Goal: Task Accomplishment & Management: Use online tool/utility

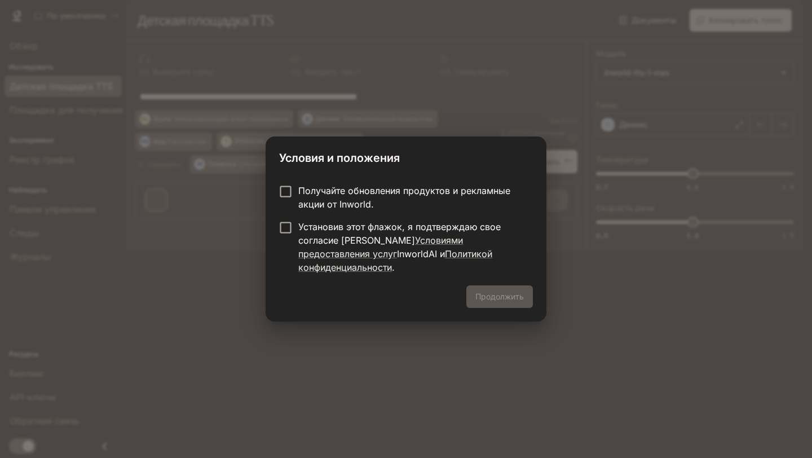
click at [306, 232] on font "Установив этот флажок, я подтверждаю свое согласие [PERSON_NAME]" at bounding box center [399, 233] width 202 height 25
click at [501, 285] on button "Продолжить" at bounding box center [499, 296] width 67 height 23
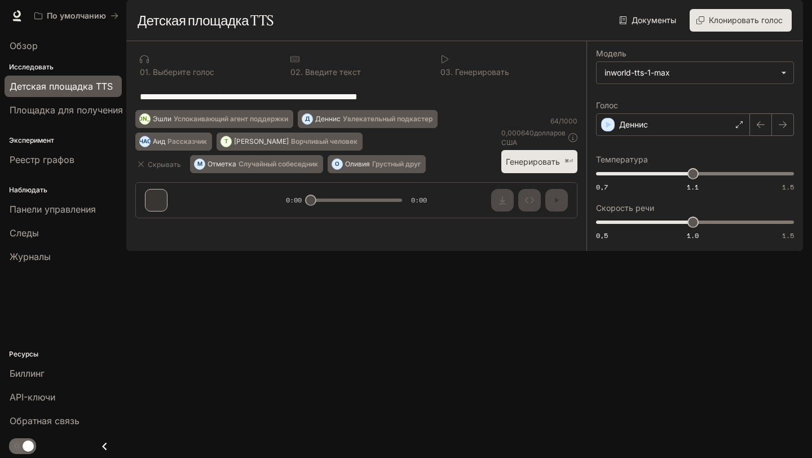
drag, startPoint x: 311, startPoint y: 423, endPoint x: 324, endPoint y: 423, distance: 13.5
click at [324, 227] on div "**********" at bounding box center [356, 134] width 460 height 186
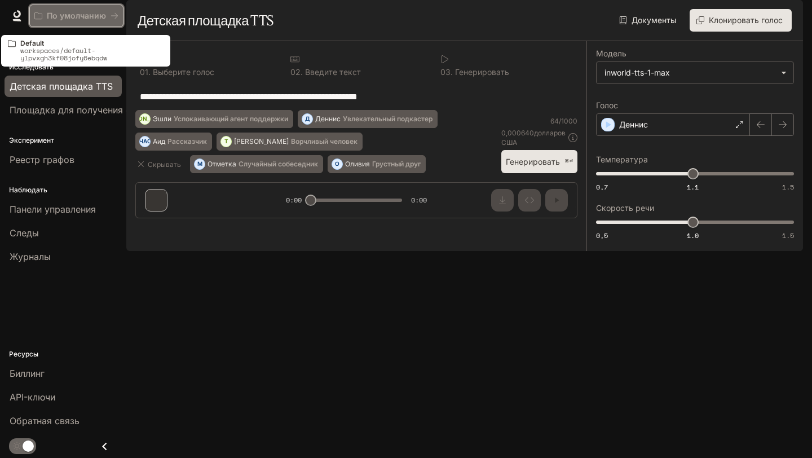
click at [92, 15] on font "По умолчанию" at bounding box center [76, 16] width 59 height 10
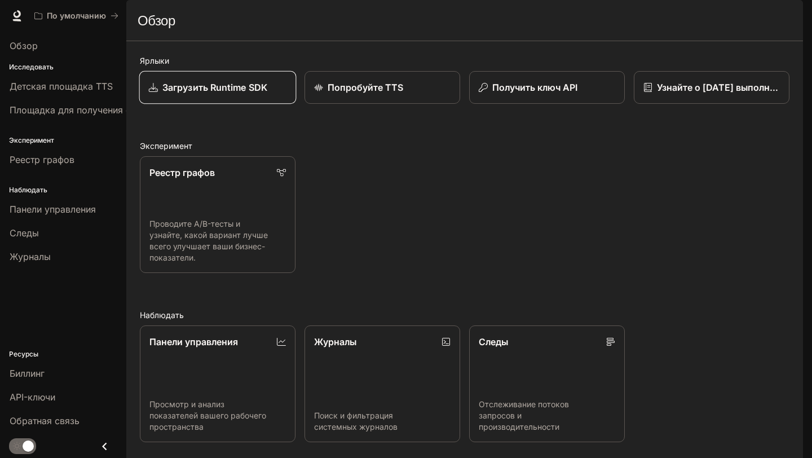
click at [242, 93] on font "Загрузить Runtime SDK" at bounding box center [214, 87] width 105 height 11
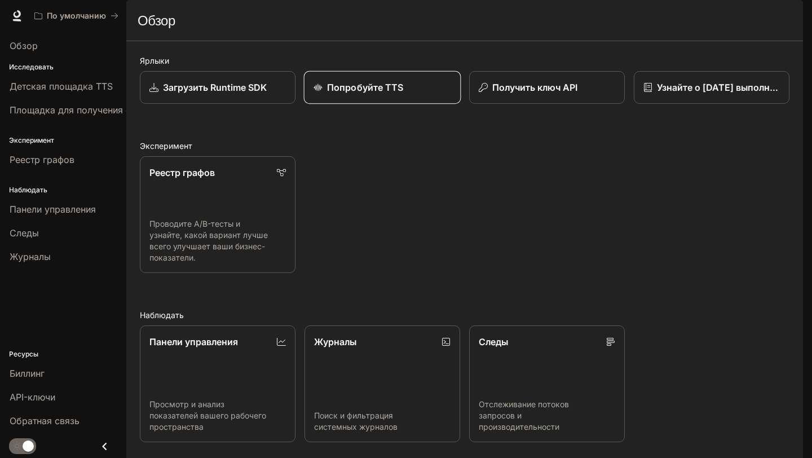
click at [367, 93] on font "Попробуйте TTS" at bounding box center [365, 87] width 76 height 11
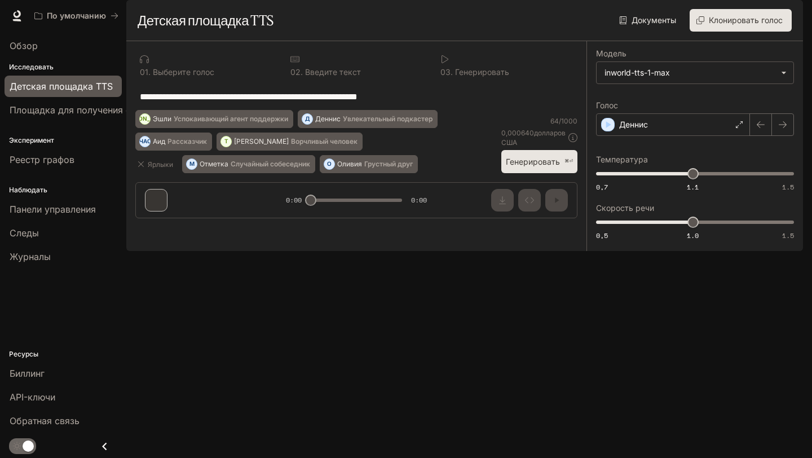
click at [535, 166] on font "Генерировать" at bounding box center [533, 162] width 54 height 10
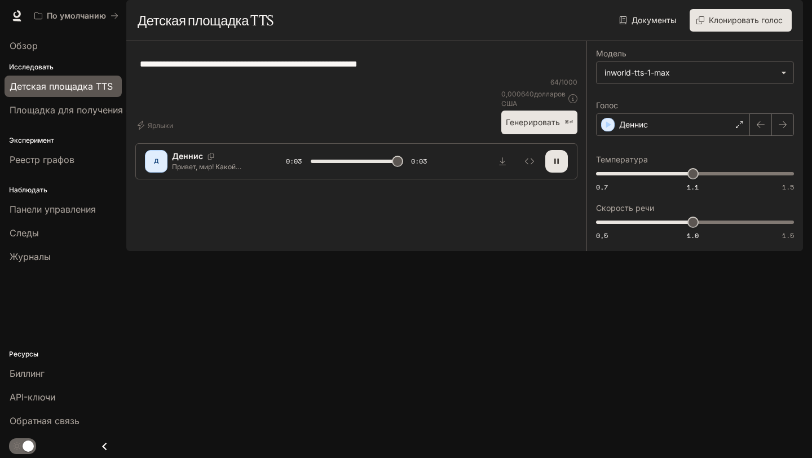
type input "*"
click at [665, 108] on body "Перейти к основному содержанию По умолчанию Время выполнения Время выполнения Д…" at bounding box center [406, 229] width 812 height 458
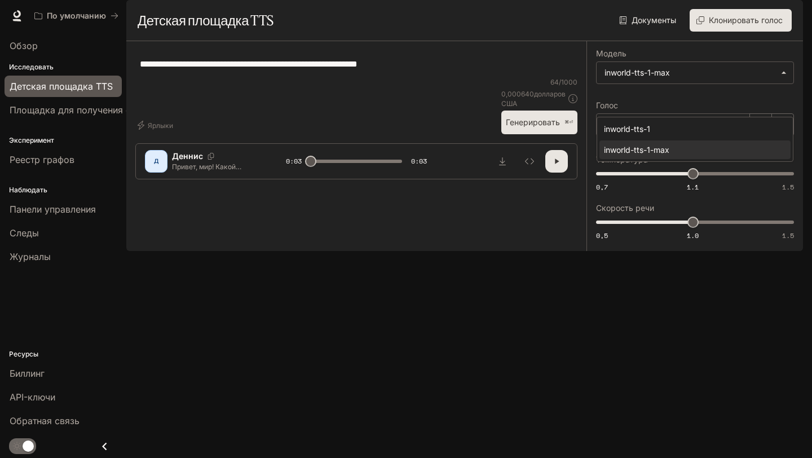
click at [480, 147] on div at bounding box center [406, 229] width 812 height 458
click at [626, 129] on font "Деннис" at bounding box center [633, 125] width 29 height 10
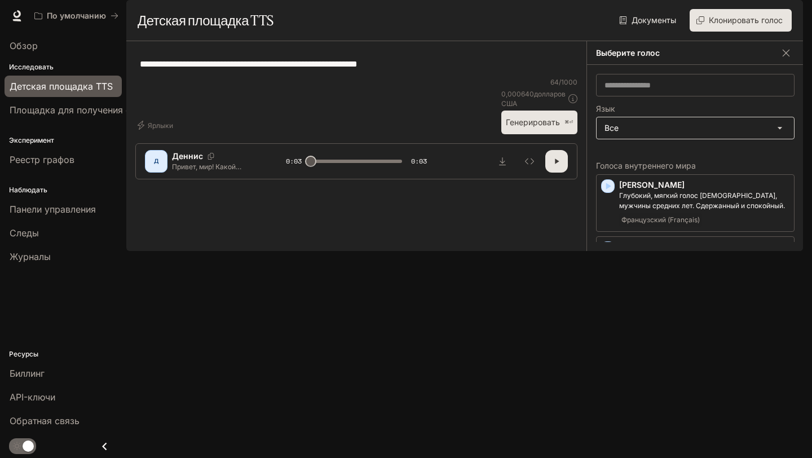
click at [707, 166] on body "Перейти к основному содержанию По умолчанию Время выполнения Время выполнения Д…" at bounding box center [406, 229] width 812 height 458
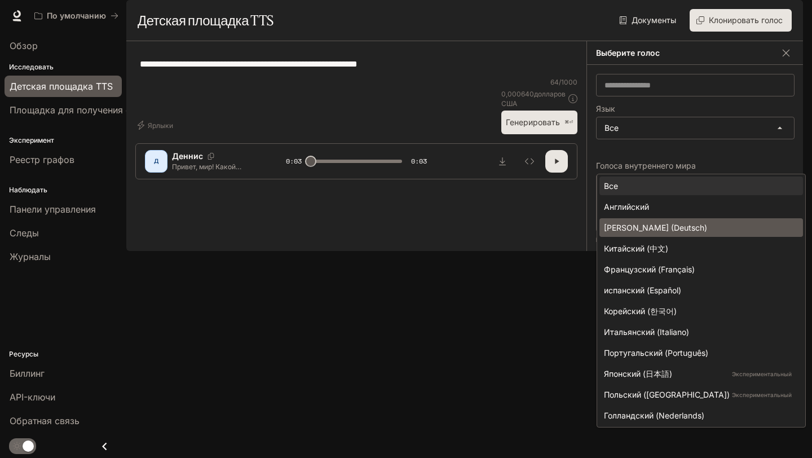
click at [664, 233] on li "Немецкий (Deutsch)" at bounding box center [701, 227] width 204 height 19
type input "*****"
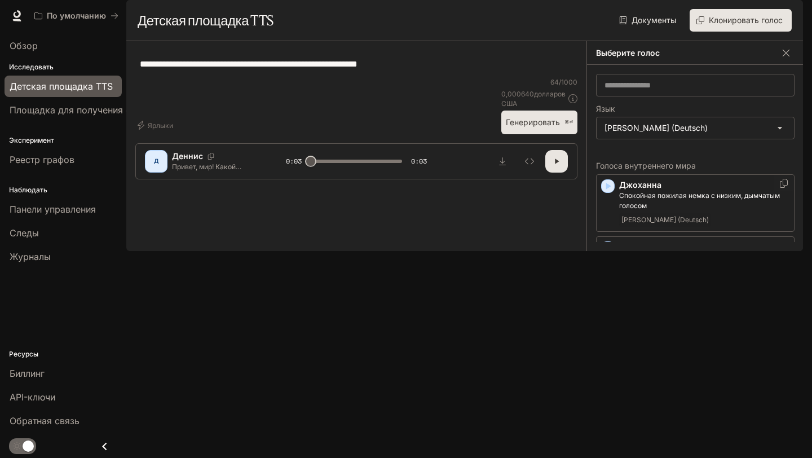
click at [671, 191] on p "Джоханна" at bounding box center [704, 184] width 170 height 11
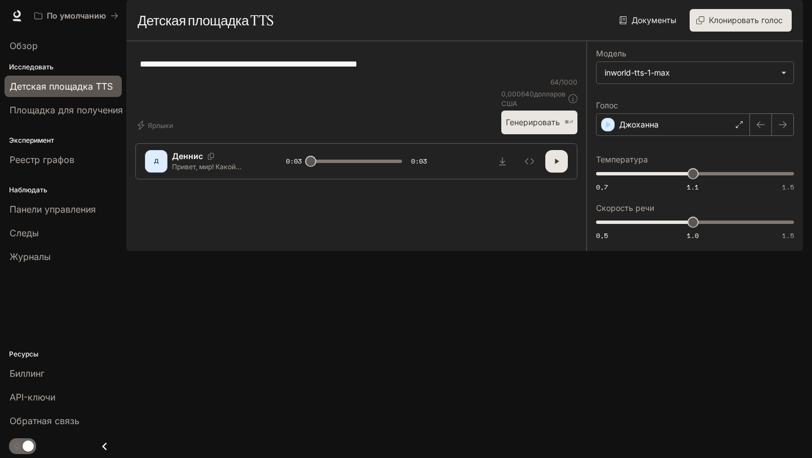
click at [550, 173] on button "button" at bounding box center [556, 161] width 23 height 23
click at [633, 129] on font "Джоханна" at bounding box center [638, 125] width 39 height 10
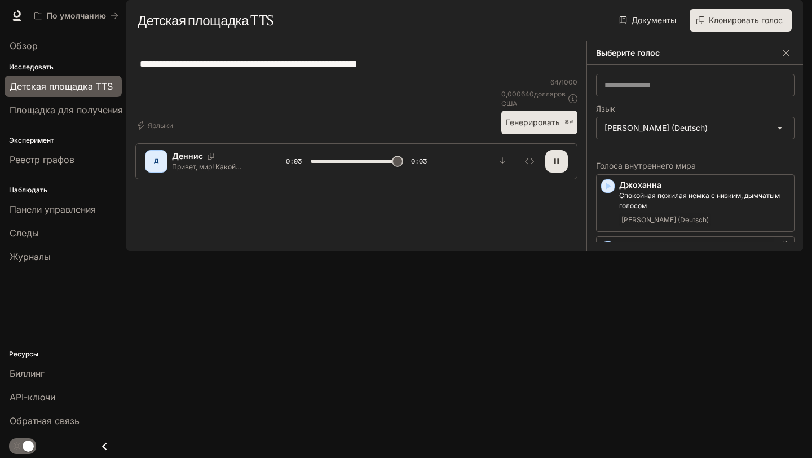
type input "*"
click at [610, 254] on icon "button" at bounding box center [607, 247] width 11 height 11
click at [604, 192] on icon "button" at bounding box center [607, 185] width 11 height 11
click at [650, 189] on font "Джоханна" at bounding box center [640, 185] width 42 height 10
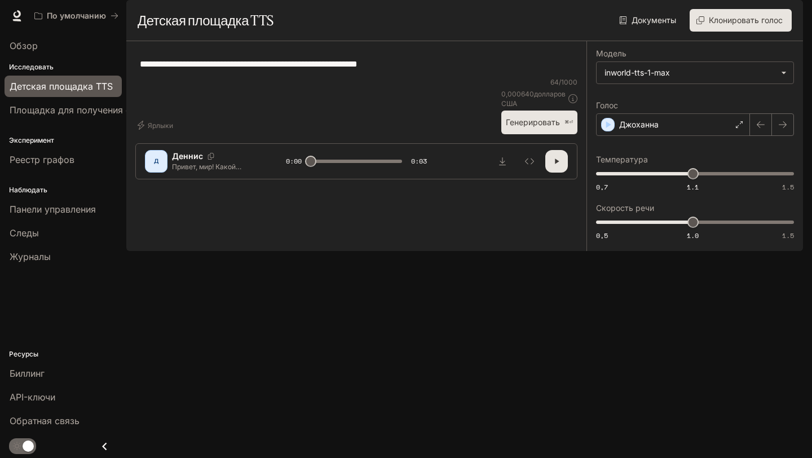
click at [738, 25] on font "Клонировать голос" at bounding box center [746, 20] width 74 height 10
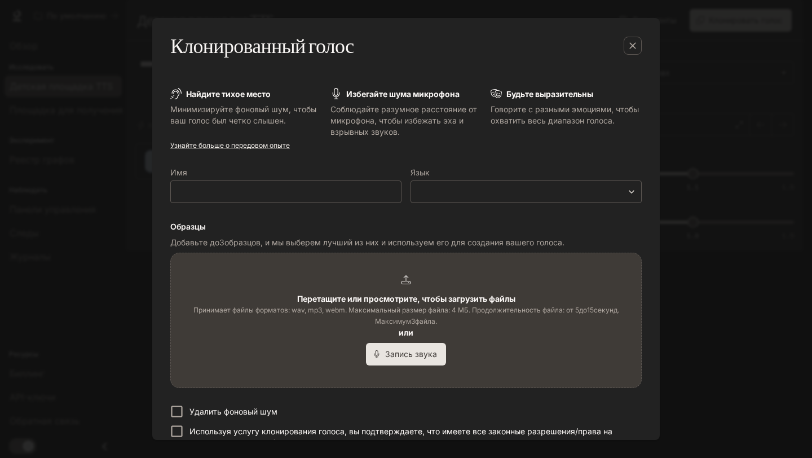
click at [94, 209] on div "Клонированный голос Найдите тихое место Минимизируйте фоновый шум, чтобы ваш го…" at bounding box center [406, 229] width 812 height 458
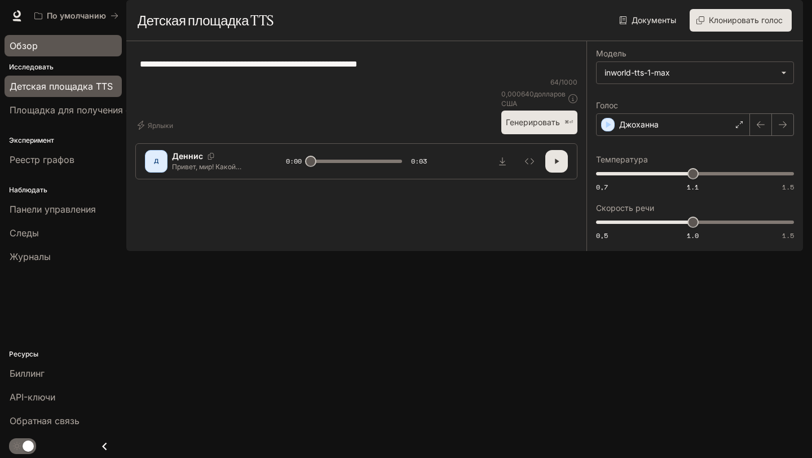
click at [60, 50] on div "Обзор" at bounding box center [63, 46] width 107 height 14
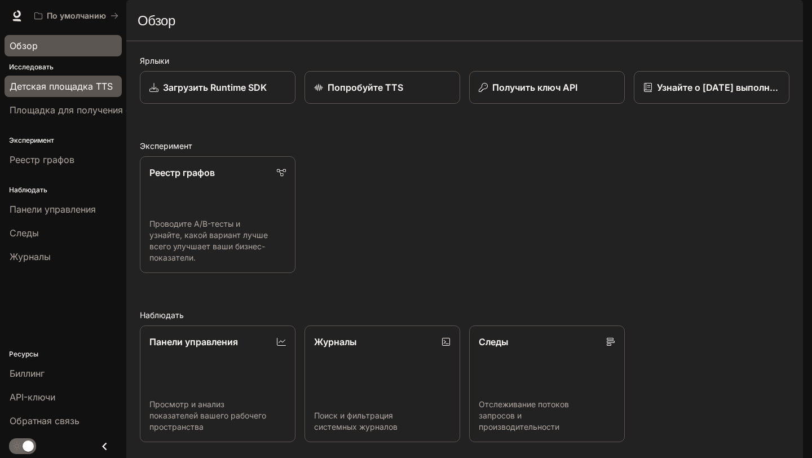
click at [51, 90] on font "Детская площадка TTS" at bounding box center [61, 86] width 103 height 11
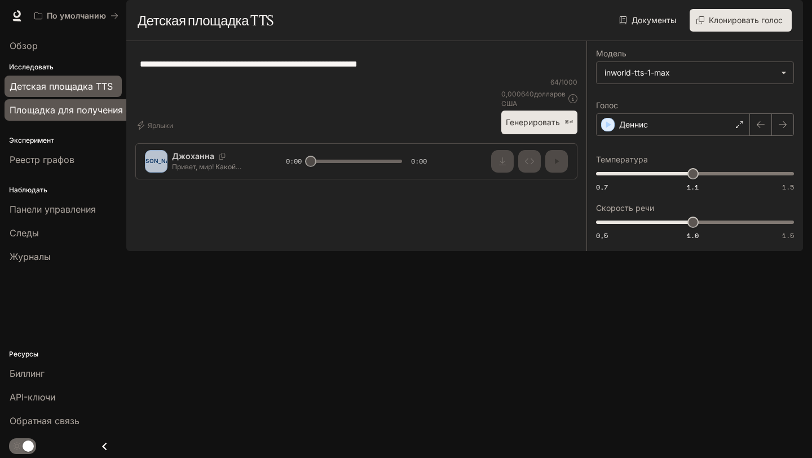
click at [96, 118] on link "Площадка для получения степени магистра права" at bounding box center [121, 109] width 233 height 21
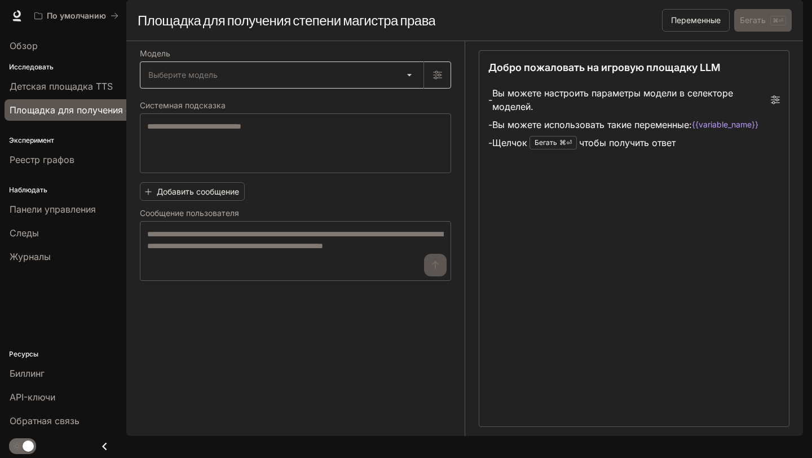
click at [209, 111] on body "Перейти к основному содержанию По умолчанию Время выполнения Время выполнения Д…" at bounding box center [406, 229] width 812 height 458
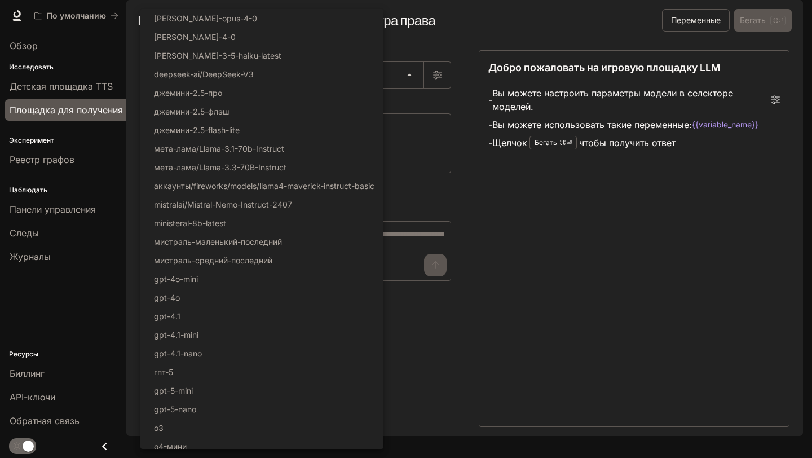
click at [470, 196] on div at bounding box center [406, 229] width 812 height 458
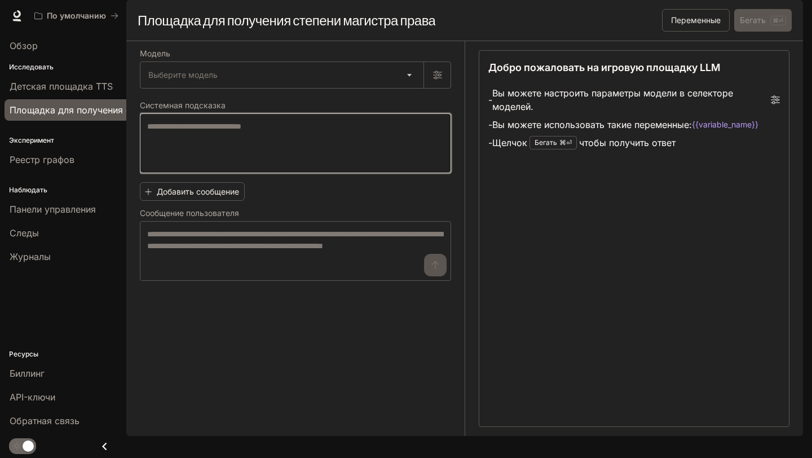
click at [311, 166] on textarea at bounding box center [295, 143] width 297 height 45
click at [277, 165] on textarea at bounding box center [295, 143] width 297 height 45
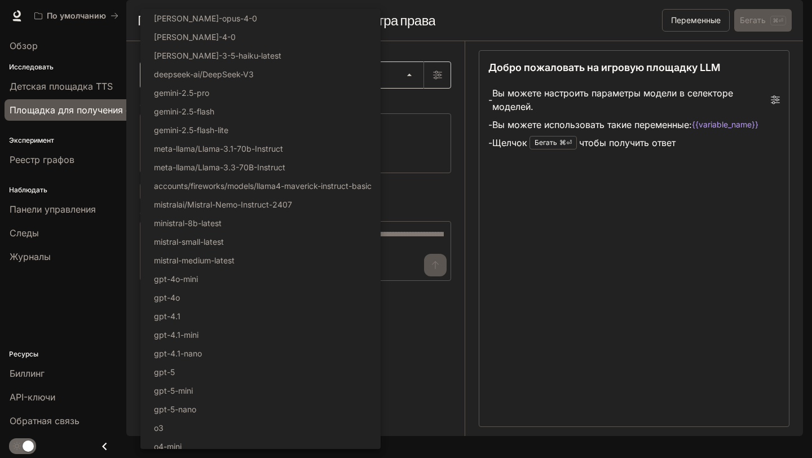
click at [349, 103] on body "Перейти к основному содержанию По умолчанию Время выполнения Время выполнения Д…" at bounding box center [406, 229] width 812 height 458
click at [431, 172] on div at bounding box center [406, 229] width 812 height 458
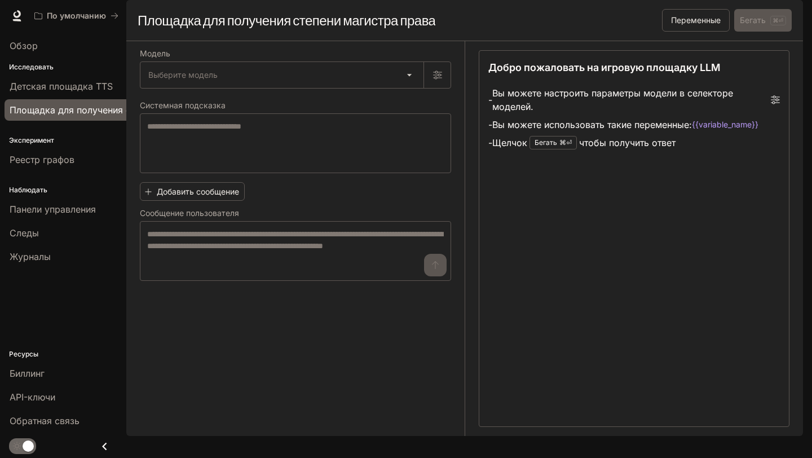
click at [519, 131] on font "Вы можете использовать такие переменные:" at bounding box center [592, 125] width 200 height 14
click at [331, 233] on div "Добавить сообщение Сообщение пользователя * ​" at bounding box center [295, 229] width 311 height 103
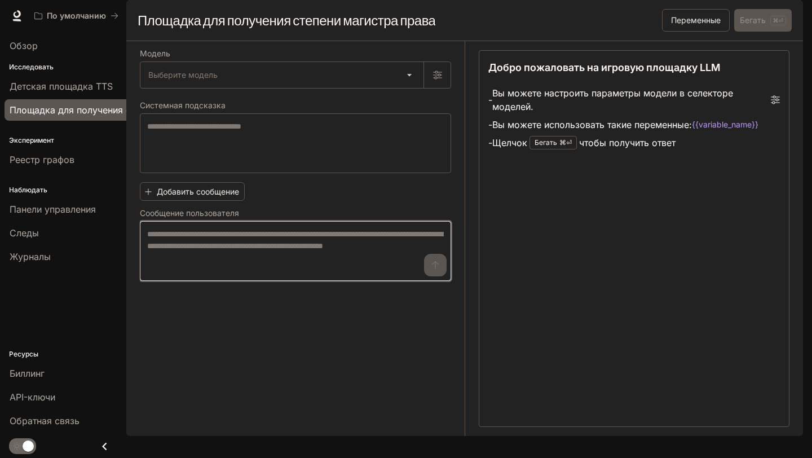
click at [233, 261] on textarea at bounding box center [295, 250] width 297 height 45
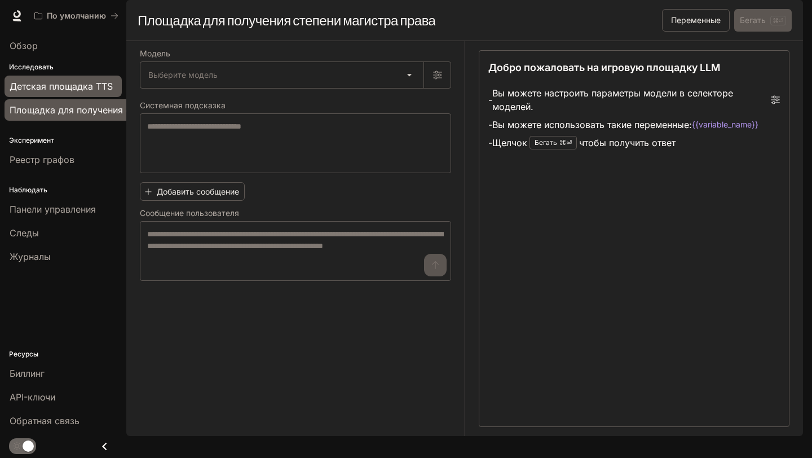
click at [68, 85] on font "Детская площадка TTS" at bounding box center [61, 86] width 103 height 11
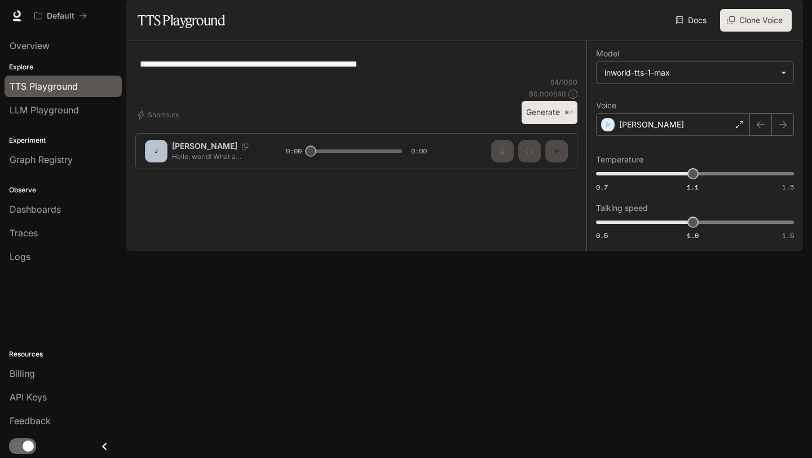
click at [342, 77] on div "**********" at bounding box center [356, 63] width 442 height 27
click at [92, 110] on div "LLM Playground" at bounding box center [63, 110] width 107 height 14
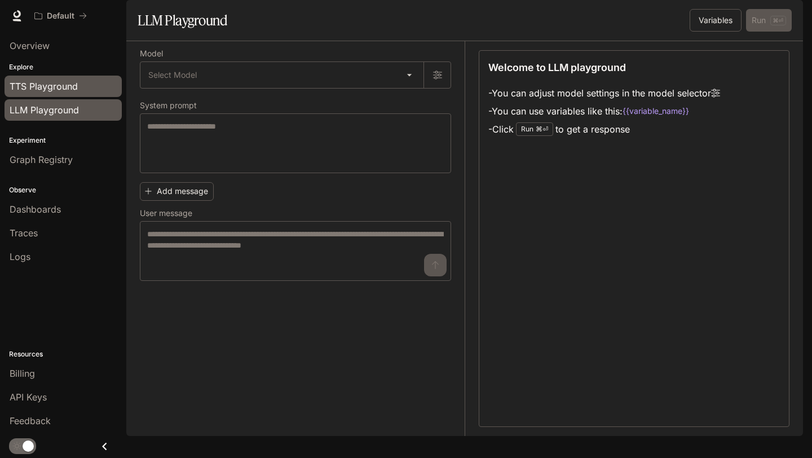
click at [92, 82] on div "TTS Playground" at bounding box center [63, 87] width 107 height 14
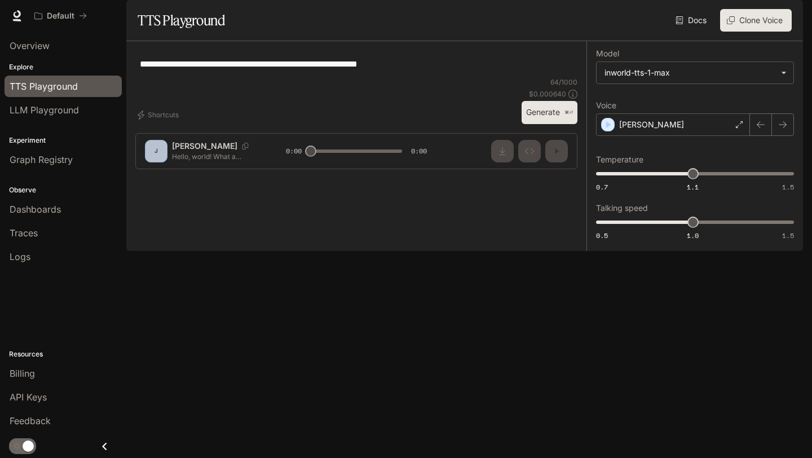
click at [151, 178] on div "**********" at bounding box center [356, 109] width 460 height 137
click at [559, 178] on div "**********" at bounding box center [356, 109] width 460 height 137
click at [559, 142] on div "**********" at bounding box center [356, 96] width 442 height 92
click at [559, 124] on button "Generate ⌘⏎" at bounding box center [550, 112] width 56 height 23
click at [363, 70] on textarea "**********" at bounding box center [356, 64] width 433 height 13
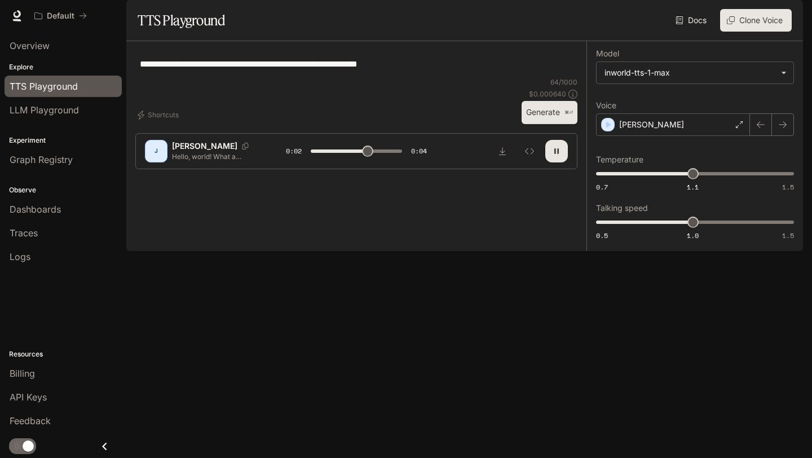
click at [363, 70] on textarea "**********" at bounding box center [356, 64] width 433 height 13
type input "***"
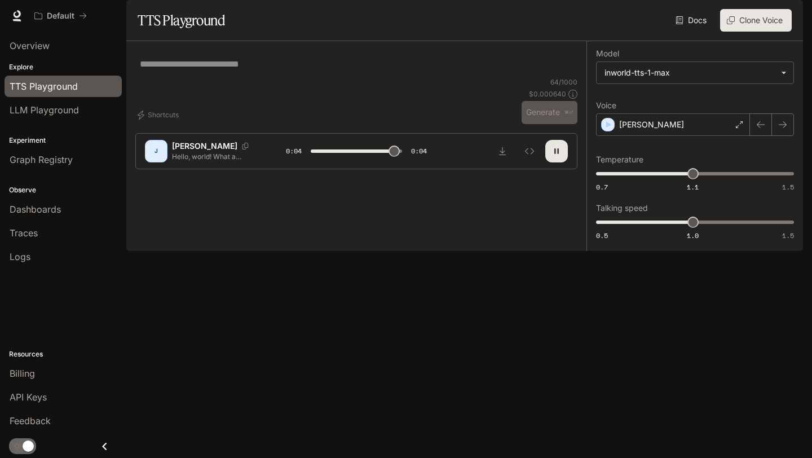
type input "*"
click at [454, 77] on div "* ​" at bounding box center [356, 63] width 442 height 27
click at [420, 70] on textarea at bounding box center [356, 64] width 433 height 13
click at [280, 77] on div "* ​" at bounding box center [356, 63] width 433 height 27
type textarea "*"
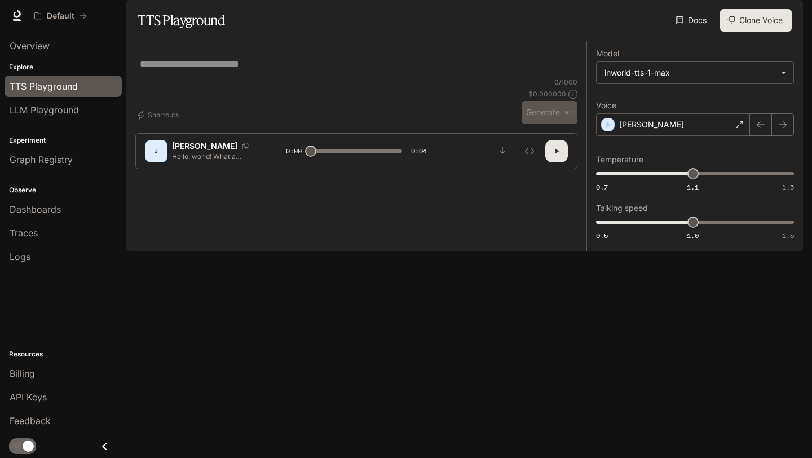
type textarea "*"
click at [163, 70] on textarea "*********" at bounding box center [356, 64] width 433 height 13
type textarea "*********"
click at [552, 156] on icon "button" at bounding box center [556, 151] width 9 height 9
click at [549, 124] on button "Generate ⌘⏎" at bounding box center [550, 112] width 56 height 23
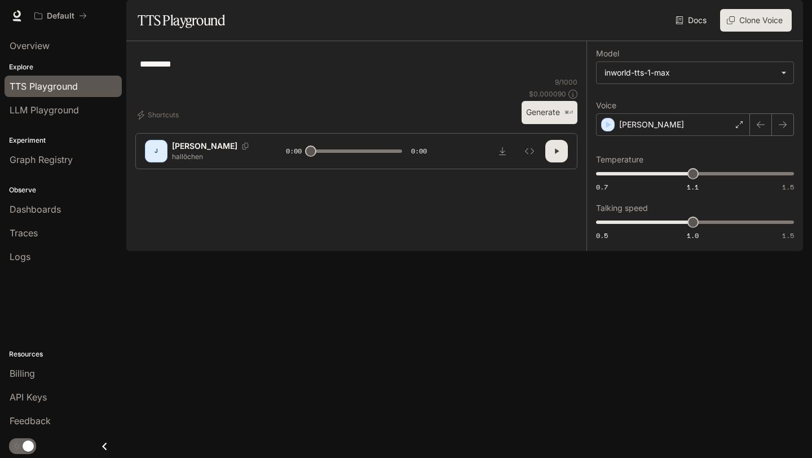
click at [555, 124] on button "Generate ⌘⏎" at bounding box center [550, 112] width 56 height 23
type input "*"
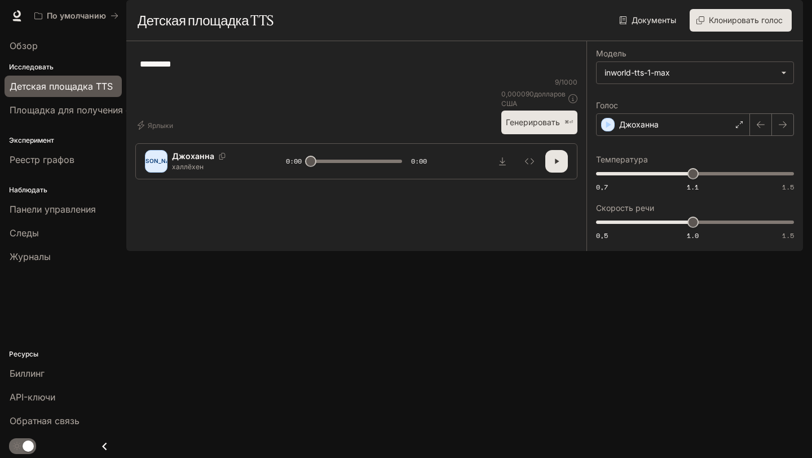
click at [145, 77] on div "********* * ​" at bounding box center [356, 63] width 442 height 27
click at [79, 110] on font "Площадка для получения степени магистра права" at bounding box center [121, 109] width 223 height 11
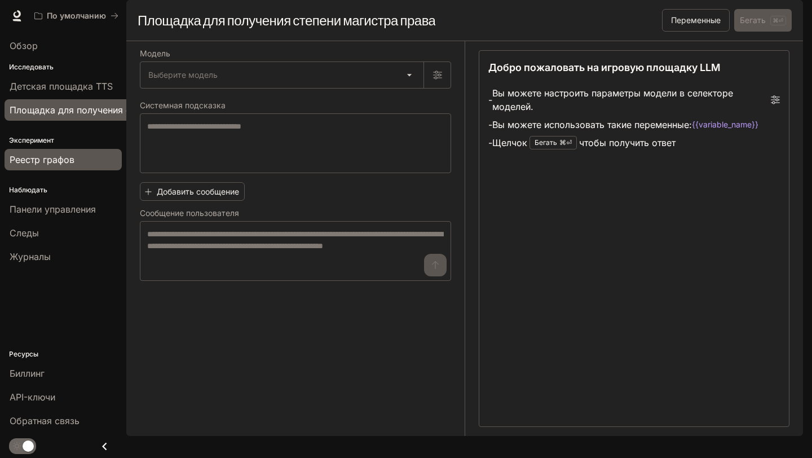
click at [76, 161] on div "Реестр графов" at bounding box center [63, 160] width 107 height 14
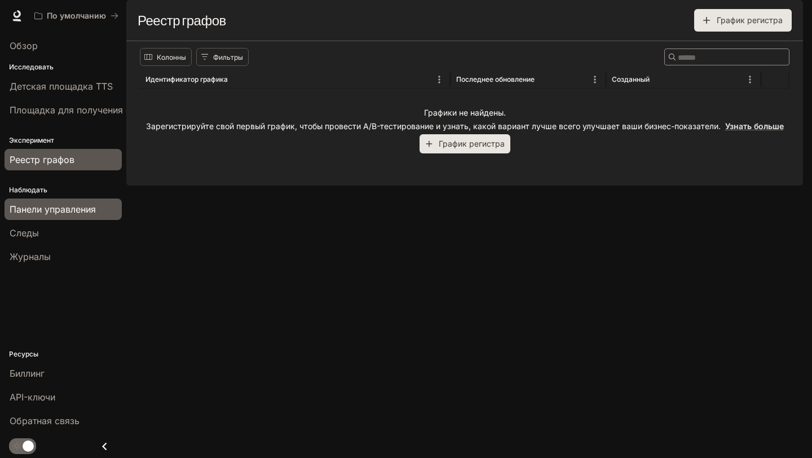
click at [64, 215] on span "Панели управления" at bounding box center [53, 209] width 86 height 14
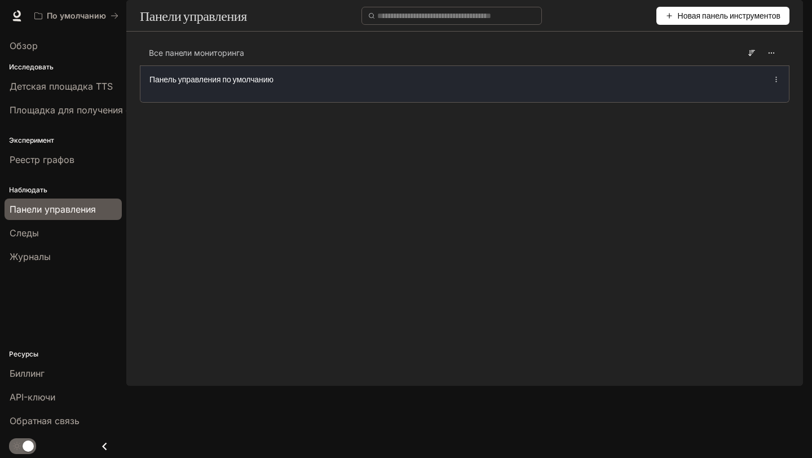
click at [201, 85] on span "Панель управления по умолчанию" at bounding box center [211, 79] width 124 height 11
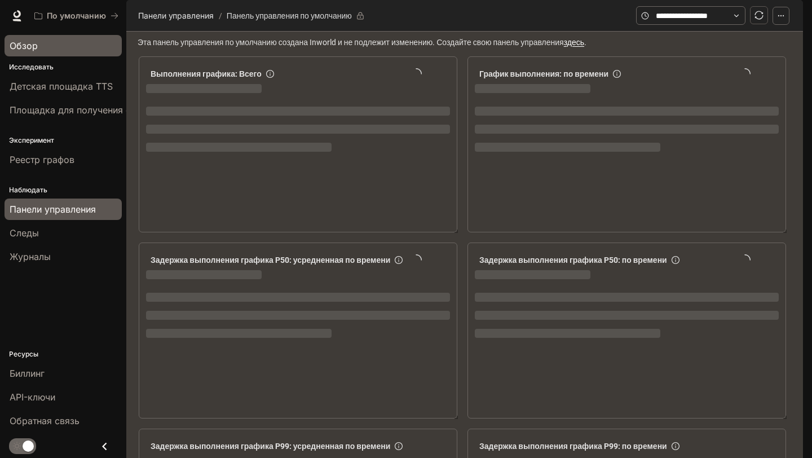
click at [36, 51] on span "Обзор" at bounding box center [24, 46] width 28 height 14
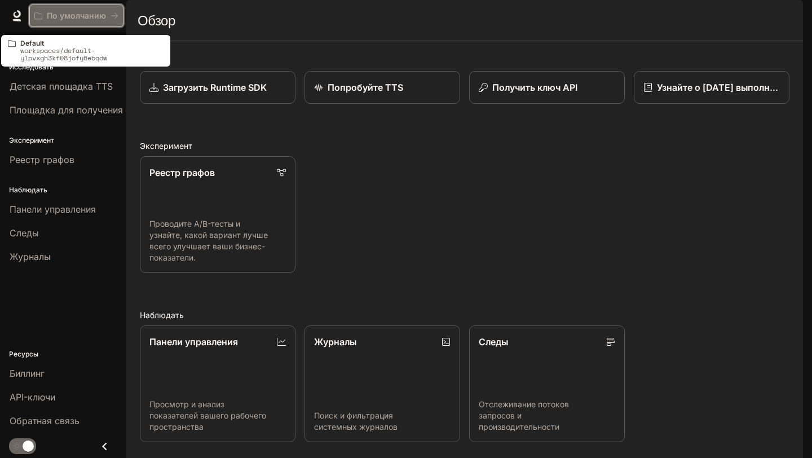
click at [59, 16] on font "По умолчанию" at bounding box center [76, 16] width 59 height 10
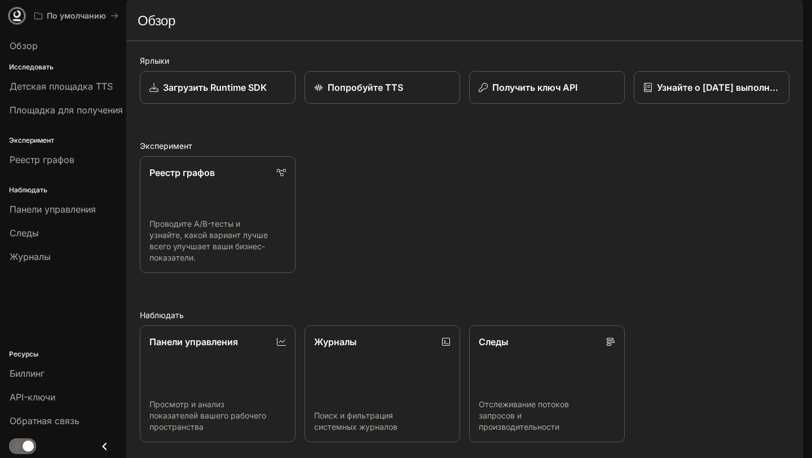
click at [17, 18] on icon at bounding box center [16, 15] width 11 height 11
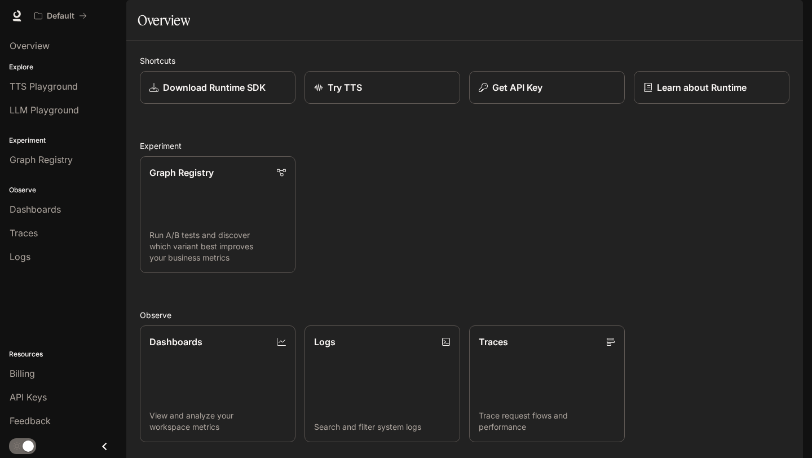
click at [140, 35] on section "Overview" at bounding box center [464, 20] width 677 height 41
click at [91, 208] on div "Dashboards" at bounding box center [63, 209] width 107 height 14
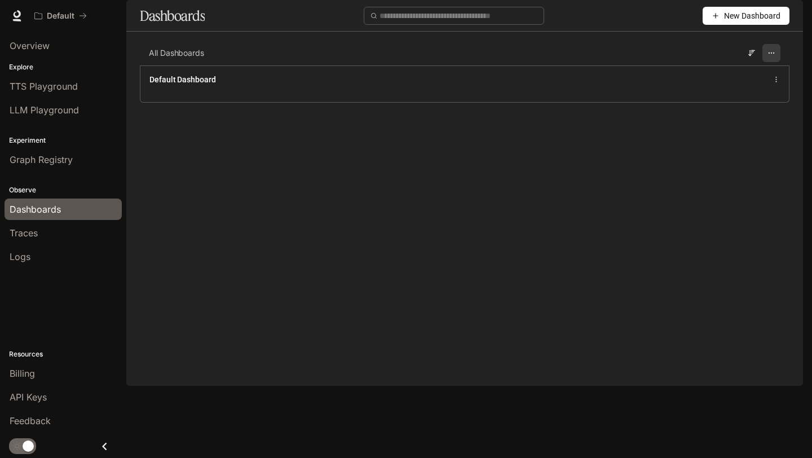
click at [765, 62] on button "button" at bounding box center [771, 53] width 18 height 18
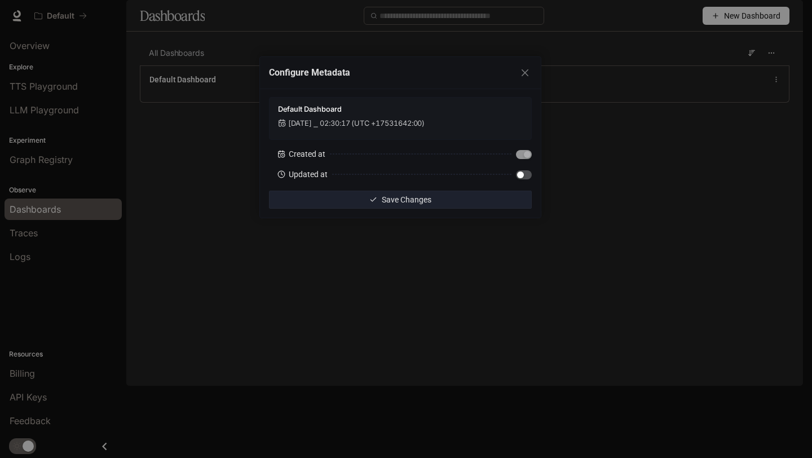
click at [603, 174] on div "Configure Metadata Default Dashboard Jan 1, 2001 ⎯ 02:30:17 (UTC +17531642:00) …" at bounding box center [406, 229] width 812 height 458
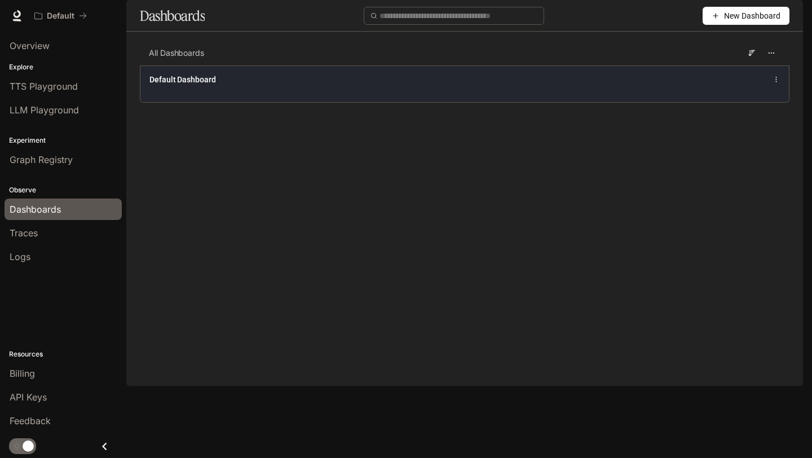
click at [356, 85] on div "Default Dashboard" at bounding box center [330, 79] width 363 height 11
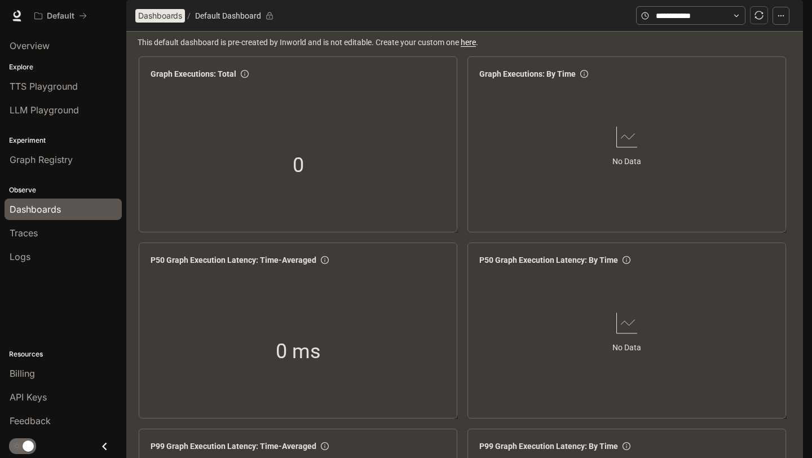
click at [144, 23] on span "Dashboards" at bounding box center [160, 16] width 44 height 14
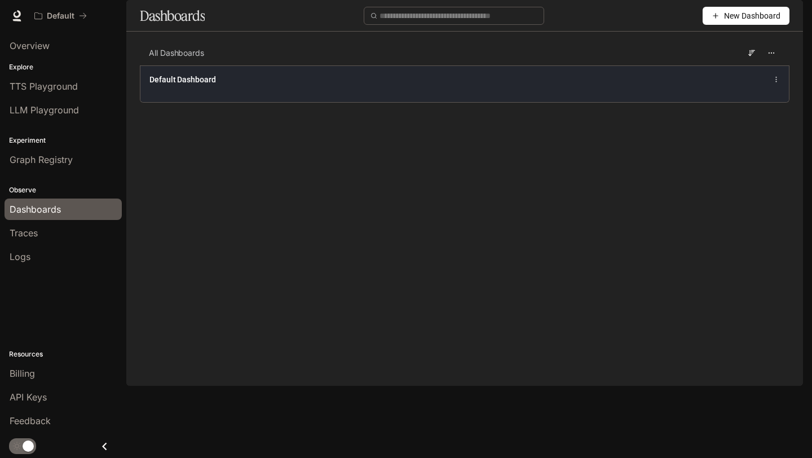
click at [774, 86] on div "Default Dashboard" at bounding box center [464, 80] width 630 height 14
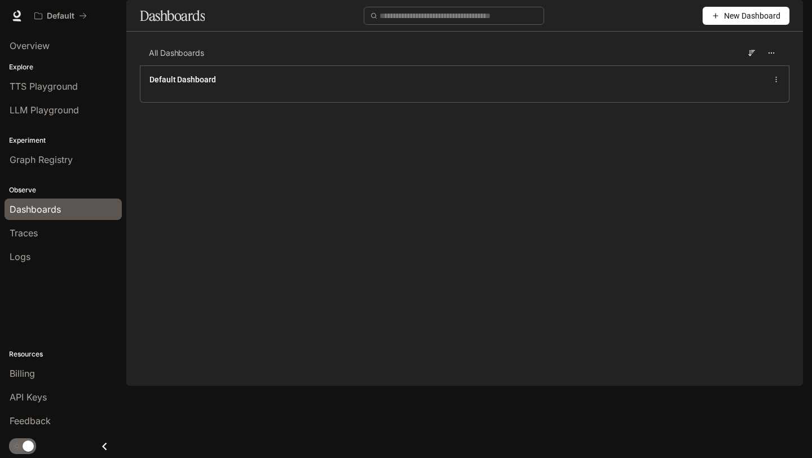
click at [714, 20] on icon "button" at bounding box center [716, 16] width 8 height 8
click at [728, 76] on div "Create dashboard" at bounding box center [733, 71] width 94 height 12
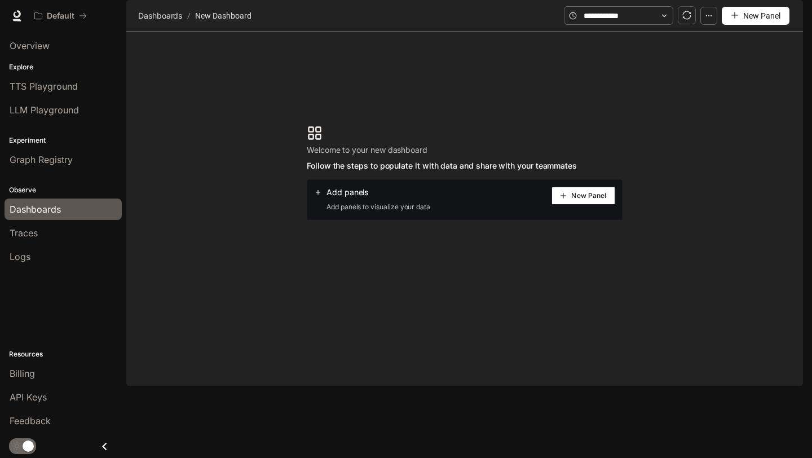
click at [585, 205] on button "New Panel" at bounding box center [583, 196] width 64 height 18
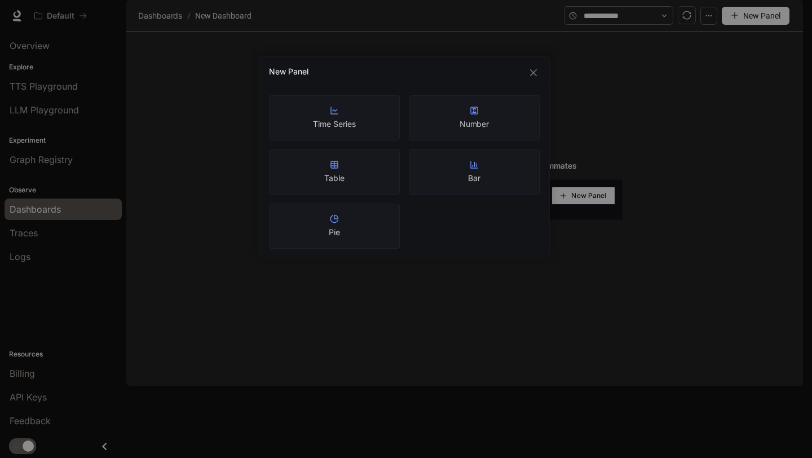
click at [238, 145] on div "New Panel Time Series Number Table Bar Pie" at bounding box center [406, 229] width 812 height 458
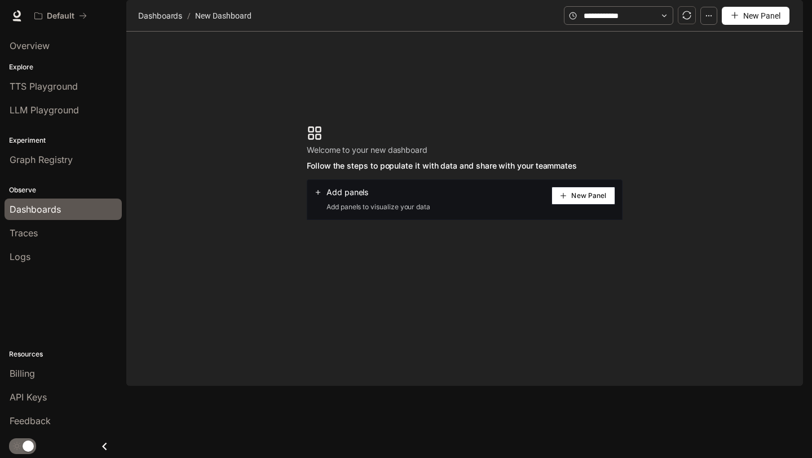
click at [708, 20] on icon "button" at bounding box center [709, 16] width 8 height 8
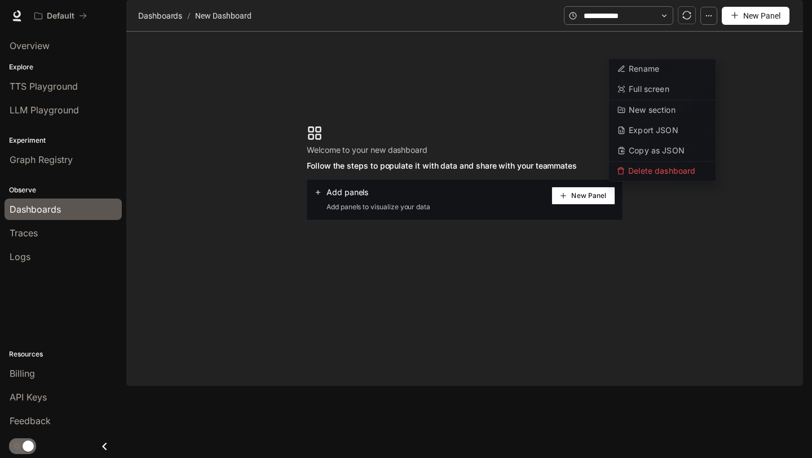
click at [324, 102] on section "Welcome to your new dashboard Follow the steps to populate it with data and sha…" at bounding box center [464, 173] width 677 height 282
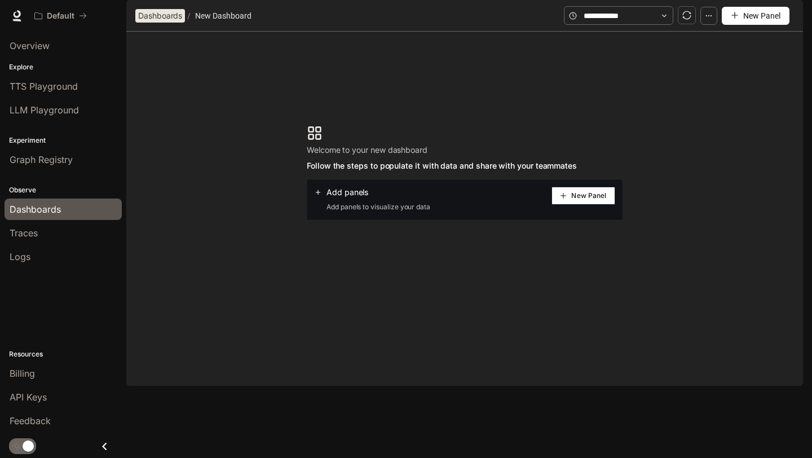
click at [145, 23] on span "Dashboards" at bounding box center [160, 16] width 44 height 14
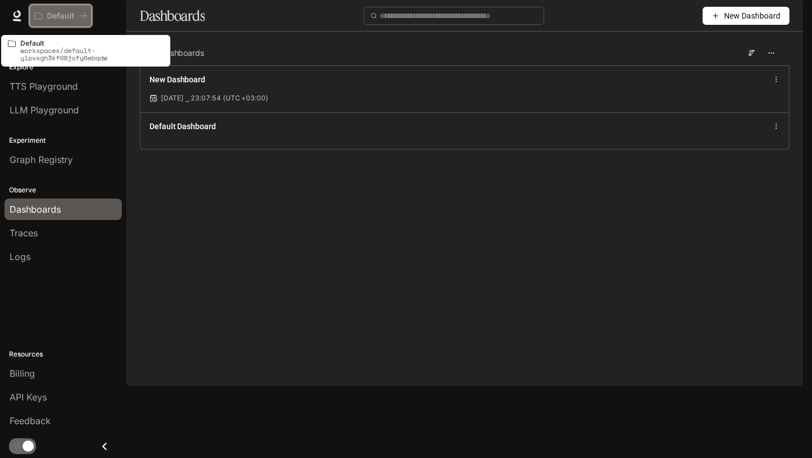
click at [74, 12] on p "Default" at bounding box center [61, 16] width 28 height 10
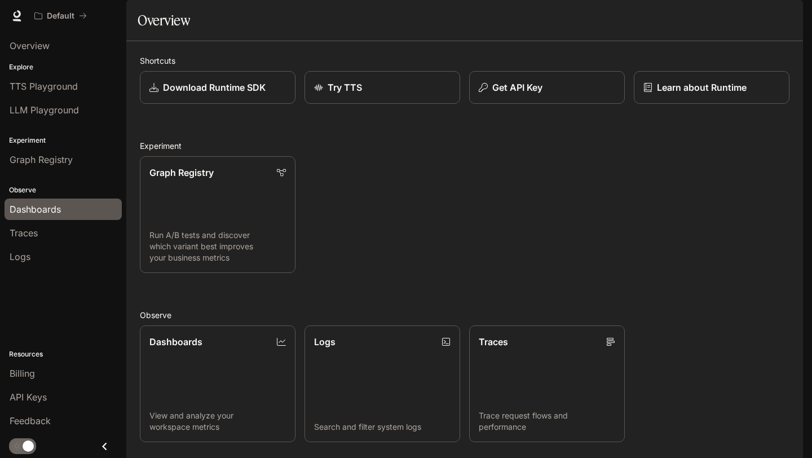
click at [59, 206] on span "Dashboards" at bounding box center [35, 209] width 51 height 14
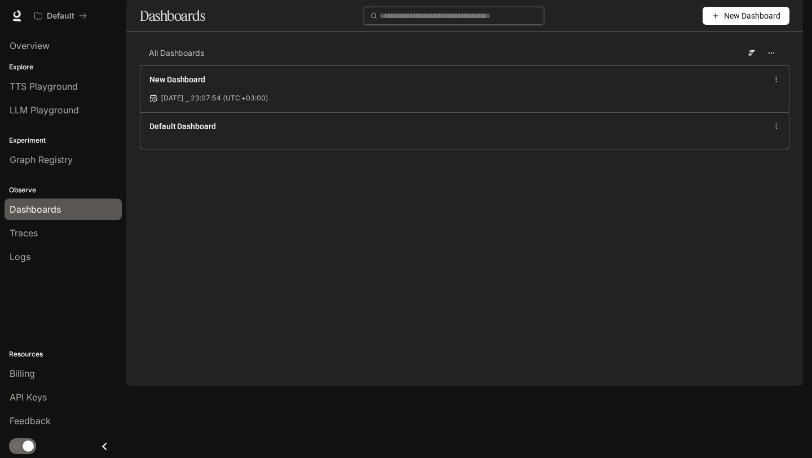
click at [457, 22] on input "text" at bounding box center [458, 16] width 158 height 12
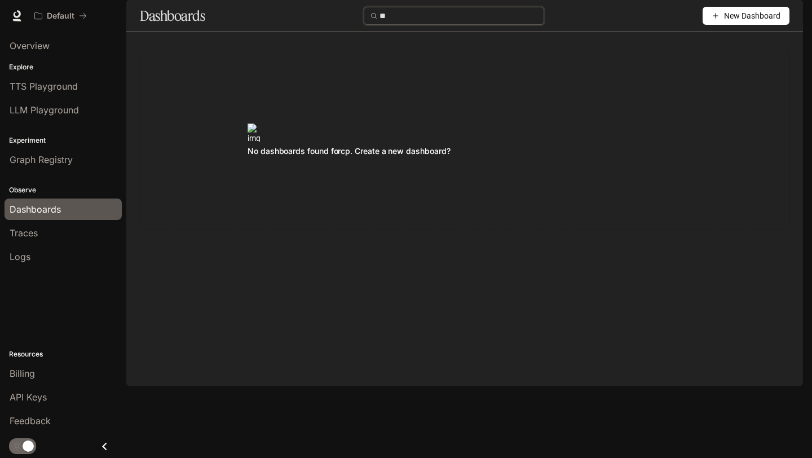
type input "*"
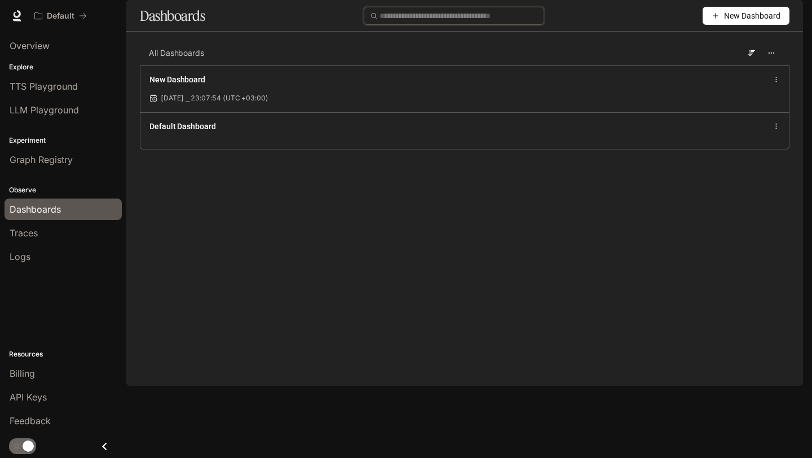
click at [456, 22] on input "text" at bounding box center [458, 16] width 158 height 12
paste input "*********"
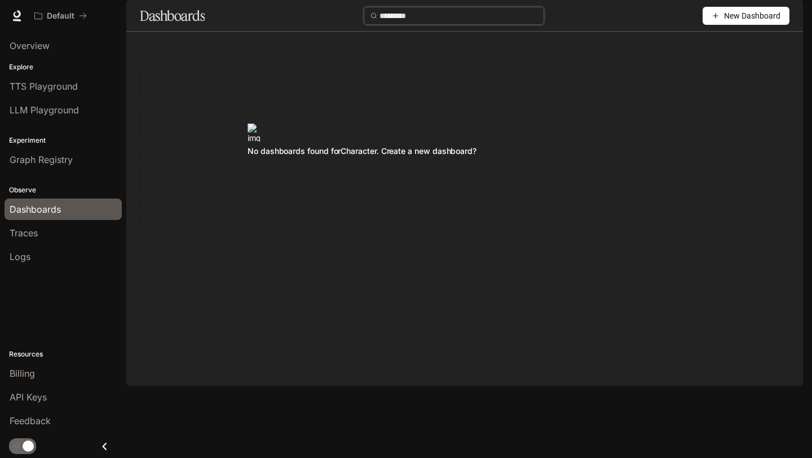
type input "*********"
click at [329, 171] on div "No dashboards found for Character . Create a new dashboard?" at bounding box center [465, 140] width 650 height 180
click at [267, 171] on div "No dashboards found for Character . Create a new dashboard?" at bounding box center [465, 140] width 650 height 180
click at [403, 22] on input "*********" at bounding box center [458, 16] width 158 height 12
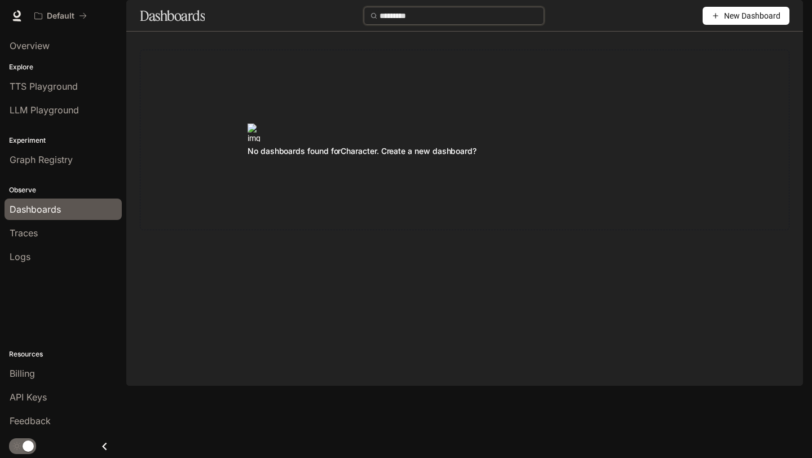
click at [403, 22] on input "*********" at bounding box center [458, 16] width 158 height 12
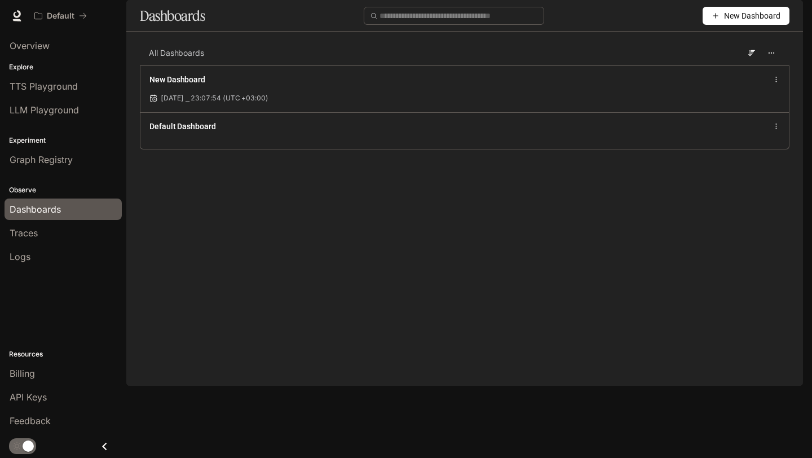
click at [131, 166] on main "Dashboards New Dashboard All Dashboards New Dashboard Sep 28, 2025 ⎯ 23:07:54 (…" at bounding box center [464, 83] width 677 height 166
click at [36, 45] on span "Overview" at bounding box center [30, 46] width 40 height 14
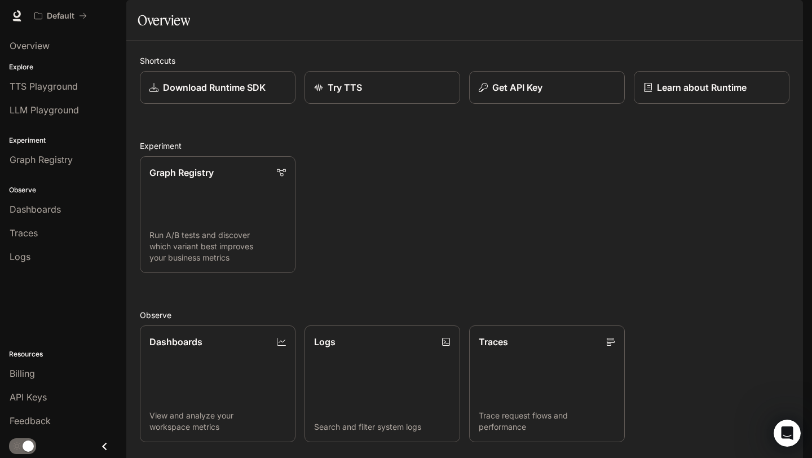
scroll to position [207, 0]
click at [63, 233] on div "Traces" at bounding box center [63, 233] width 107 height 14
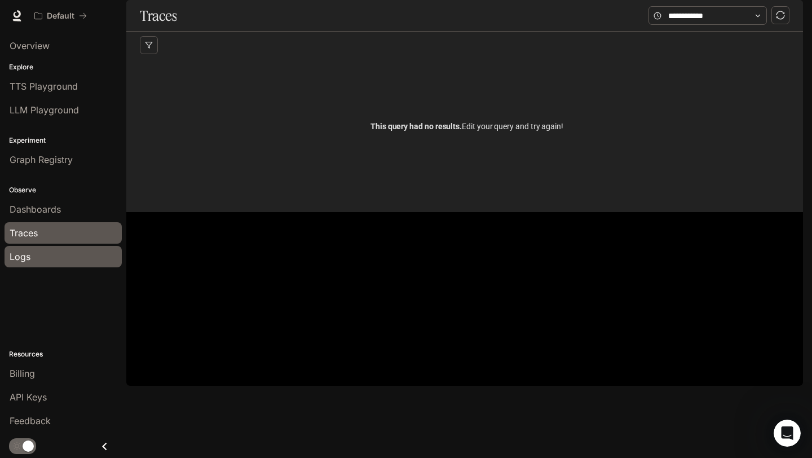
click at [38, 251] on div "Logs" at bounding box center [63, 257] width 107 height 14
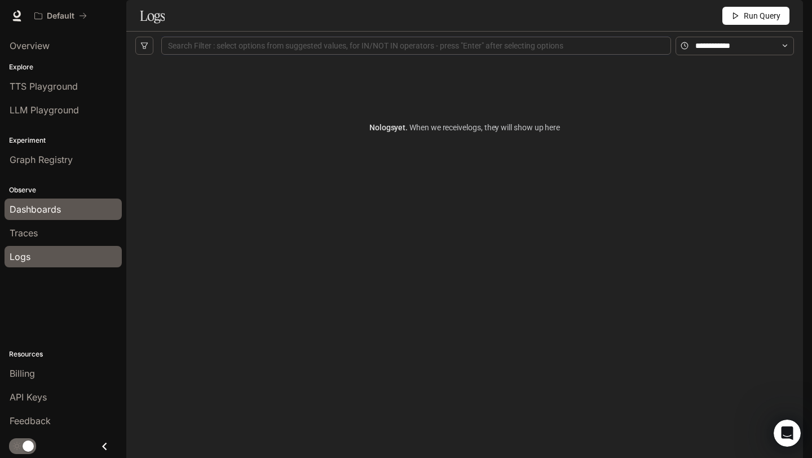
click at [68, 204] on div "Dashboards" at bounding box center [63, 209] width 107 height 14
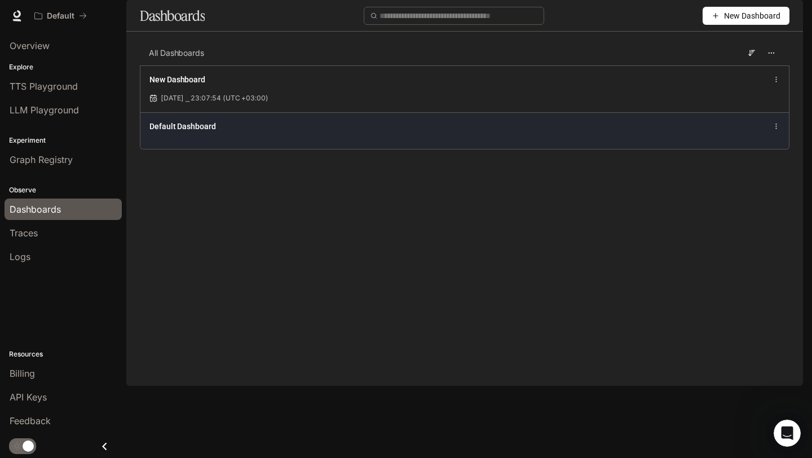
click at [702, 149] on div "Default Dashboard" at bounding box center [464, 130] width 648 height 37
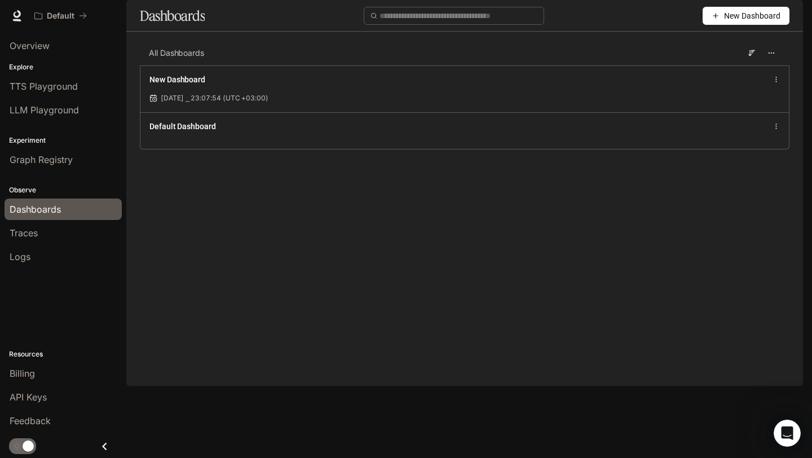
click at [739, 22] on span "New Dashboard" at bounding box center [752, 16] width 56 height 12
click at [748, 73] on div "Create dashboard" at bounding box center [733, 71] width 94 height 12
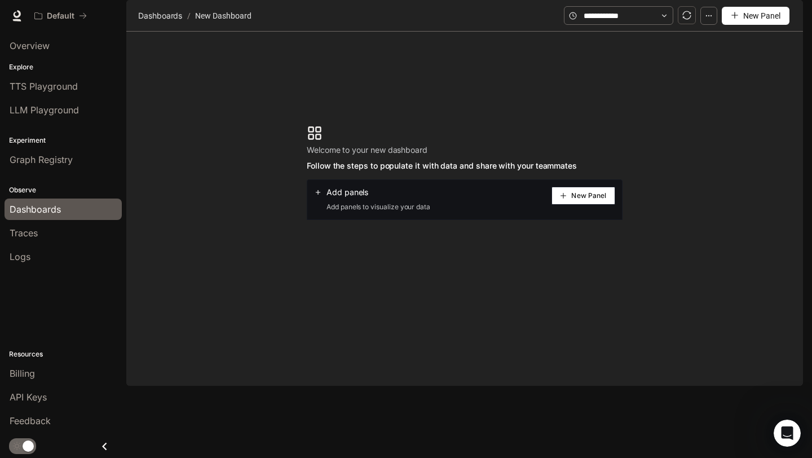
click at [594, 198] on span "New Panel" at bounding box center [588, 196] width 35 height 6
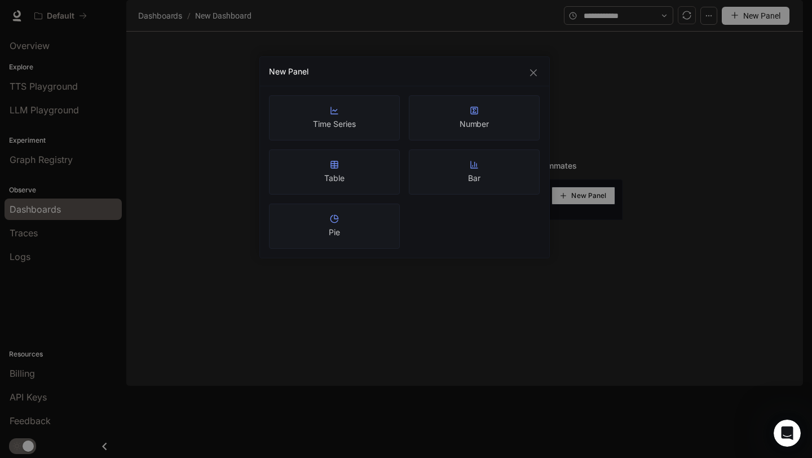
click at [363, 182] on div "Table" at bounding box center [334, 171] width 131 height 45
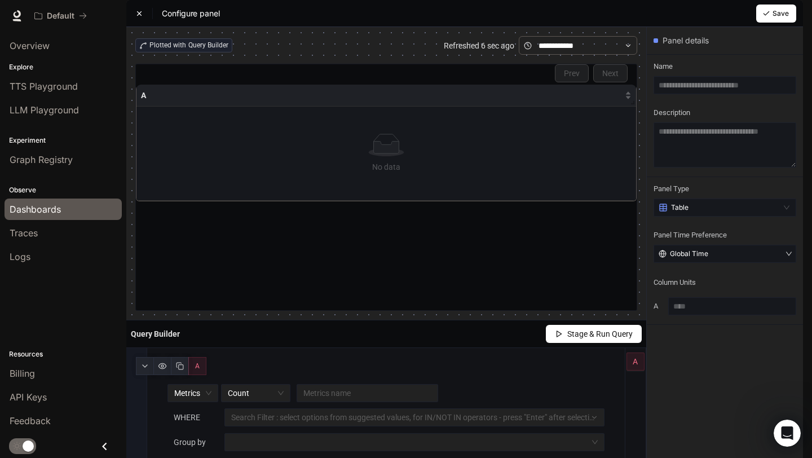
scroll to position [138, 0]
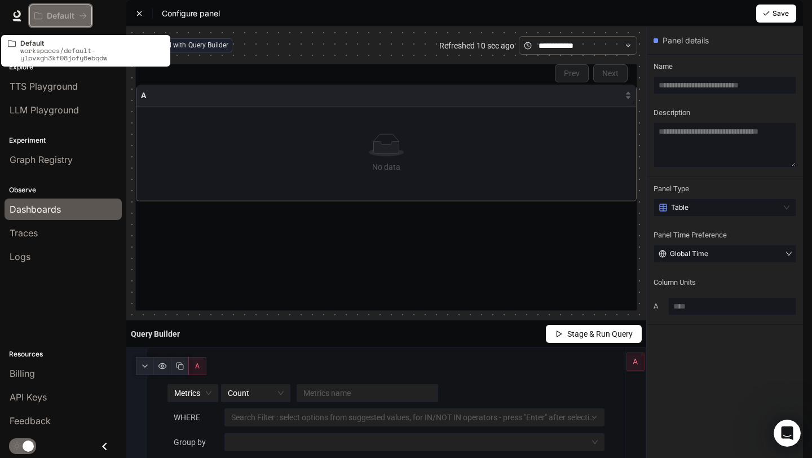
click at [69, 22] on button "Default" at bounding box center [60, 16] width 63 height 23
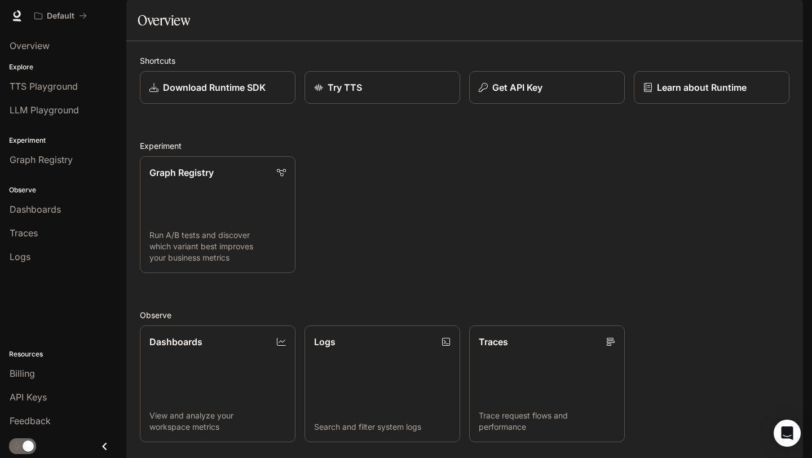
click at [690, 17] on span "Runtime" at bounding box center [681, 16] width 32 height 14
click at [788, 14] on img "button" at bounding box center [787, 16] width 16 height 16
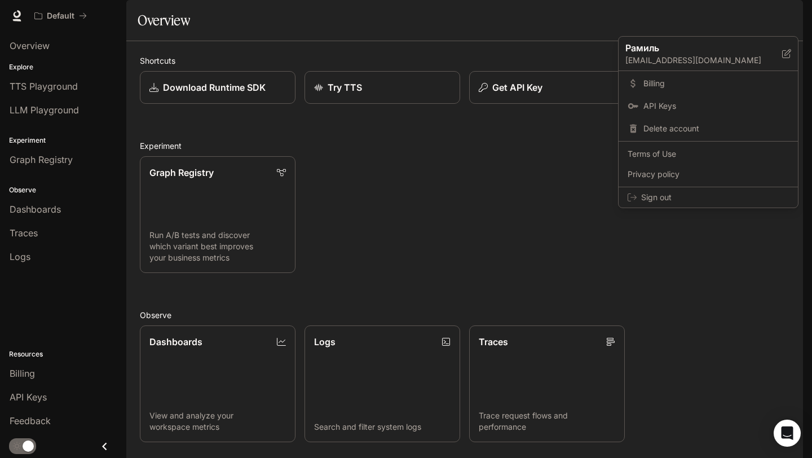
click at [29, 19] on div at bounding box center [406, 229] width 812 height 458
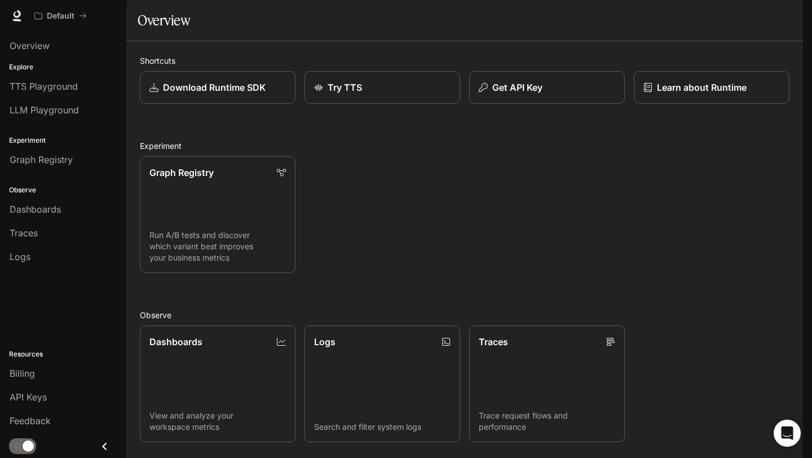
click at [22, 63] on p "Explore" at bounding box center [63, 67] width 126 height 10
click at [39, 42] on span "Overview" at bounding box center [30, 46] width 40 height 14
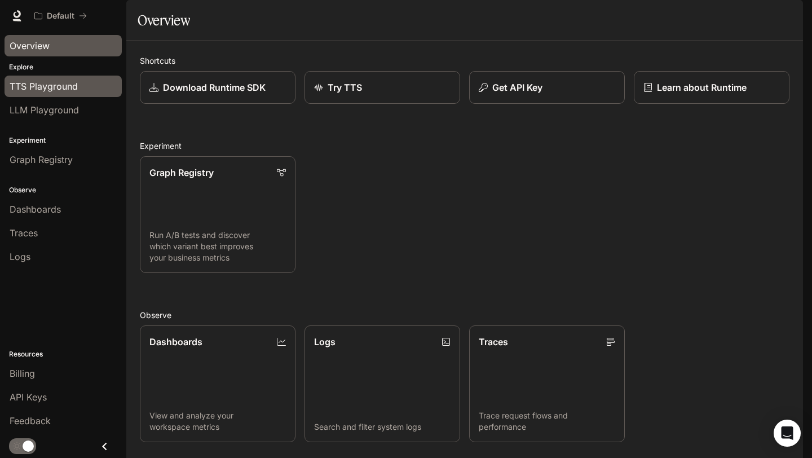
click at [89, 91] on div "TTS Playground" at bounding box center [63, 87] width 107 height 14
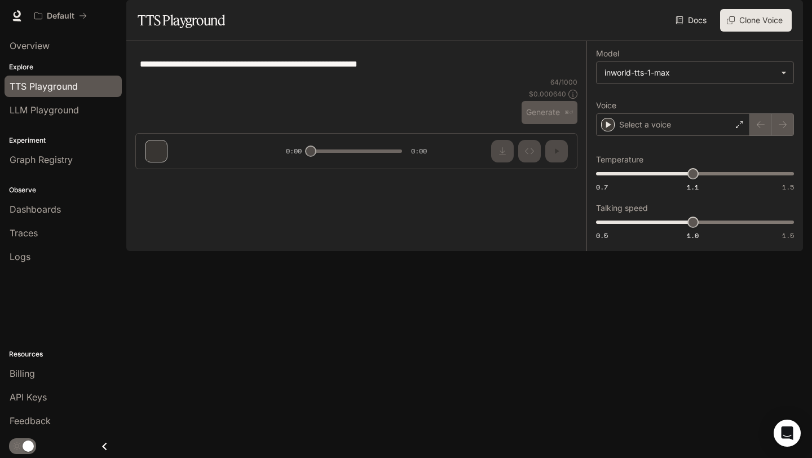
type textarea "*********"
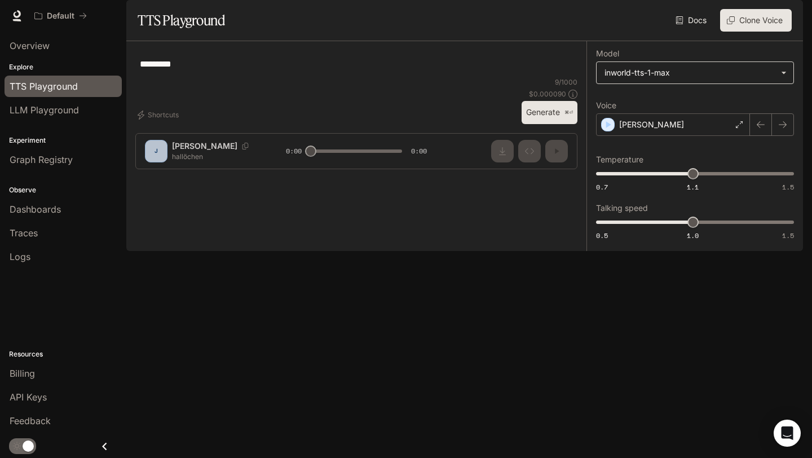
click at [666, 106] on body "**********" at bounding box center [406, 229] width 812 height 458
click at [675, 103] on div at bounding box center [406, 229] width 812 height 458
click at [693, 107] on body "**********" at bounding box center [406, 229] width 812 height 458
click at [557, 130] on div at bounding box center [406, 229] width 812 height 458
click at [632, 136] on div "[PERSON_NAME]" at bounding box center [673, 124] width 154 height 23
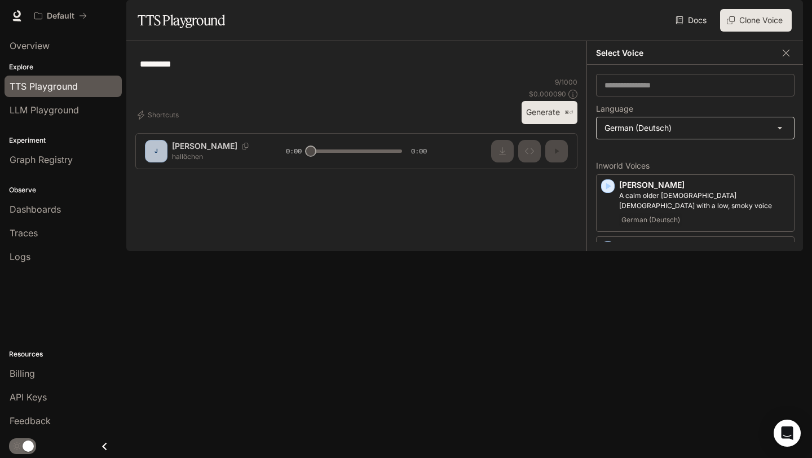
click at [656, 157] on body "**********" at bounding box center [406, 229] width 812 height 458
